Goal: Find specific page/section: Find specific page/section

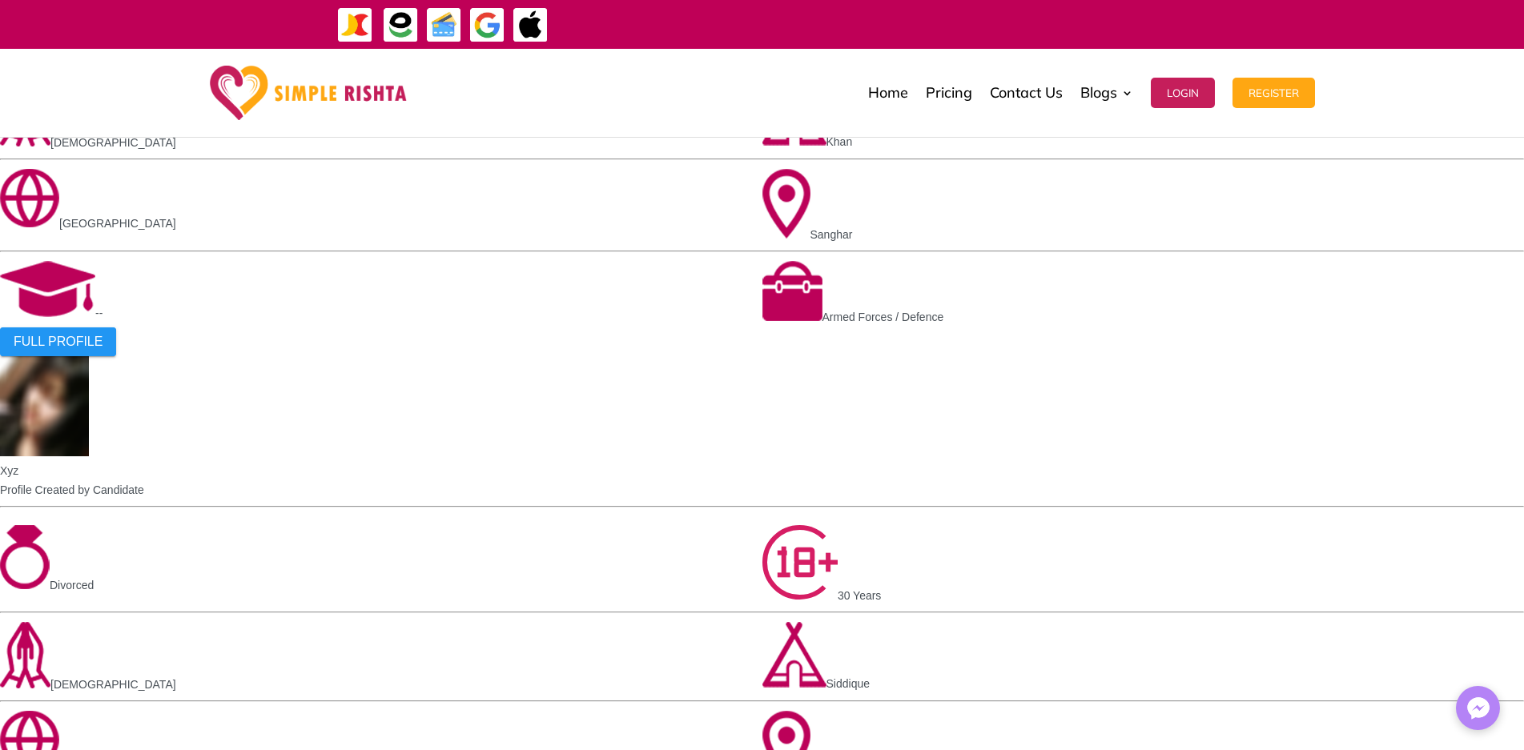
scroll to position [1185, 0]
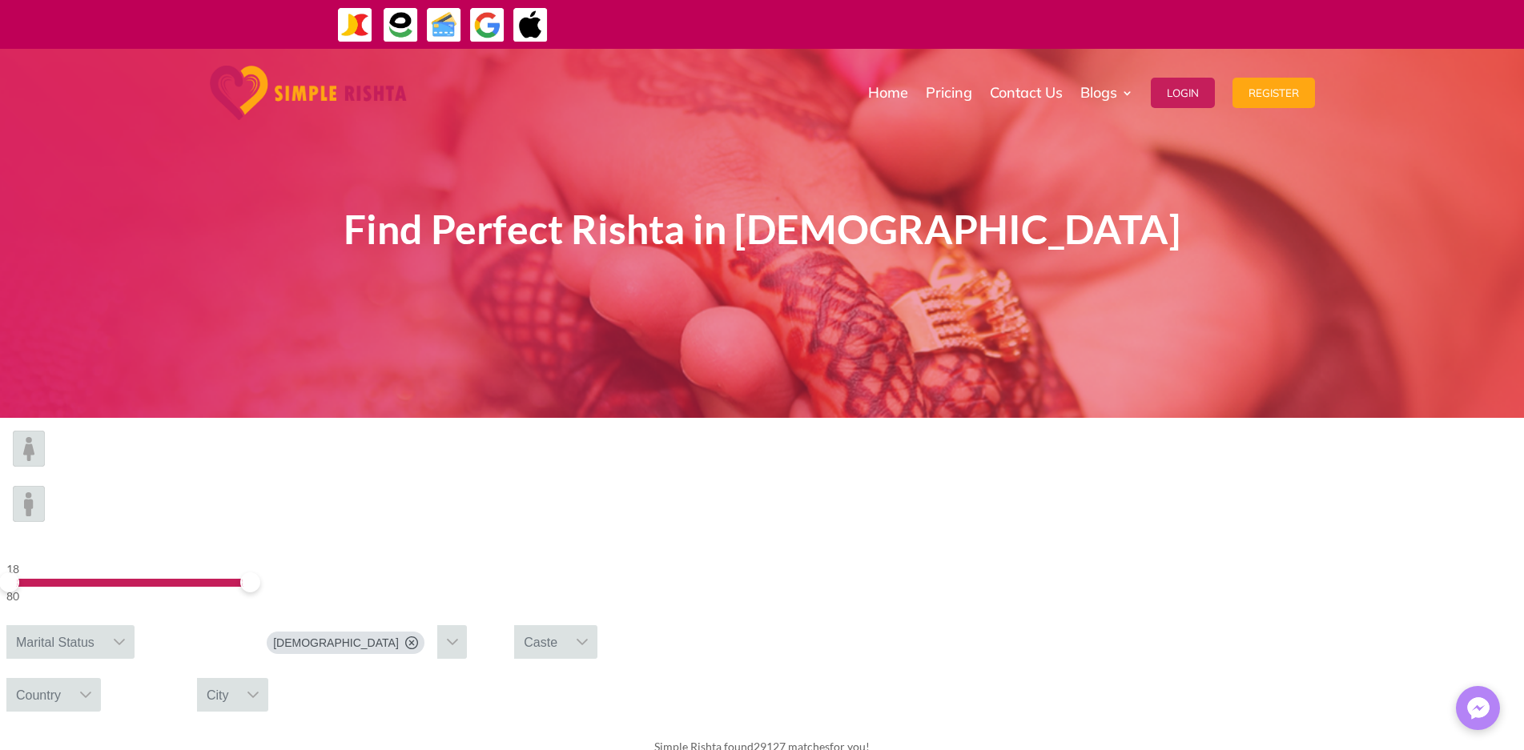
click at [45, 467] on img at bounding box center [29, 449] width 32 height 36
drag, startPoint x: 236, startPoint y: 482, endPoint x: 275, endPoint y: 493, distance: 40.0
click at [247, 560] on div "39 80" at bounding box center [126, 583] width 241 height 46
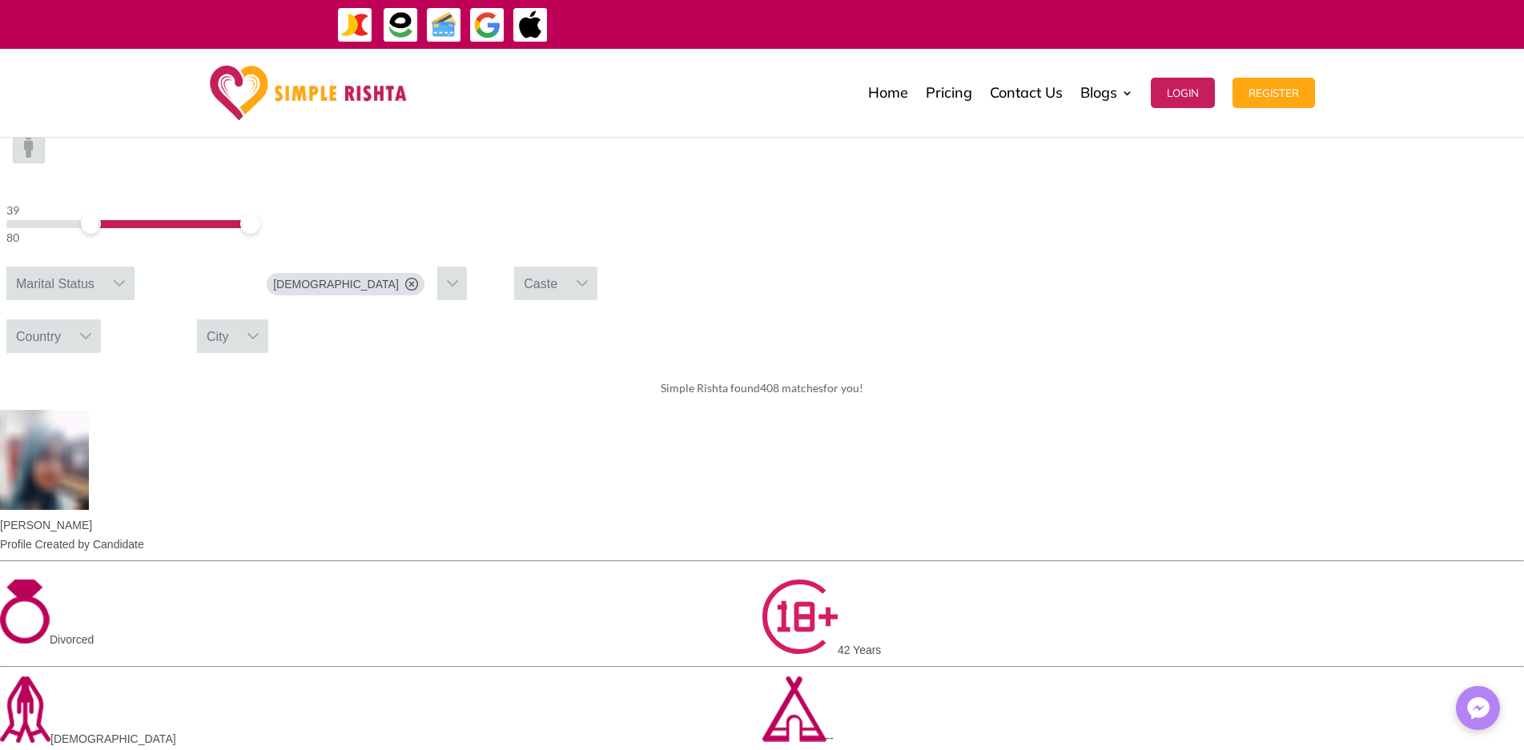
scroll to position [361, 0]
